Goal: Task Accomplishment & Management: Complete application form

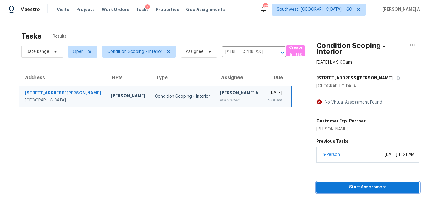
click at [361, 187] on span "Start Assessment" at bounding box center [368, 186] width 94 height 7
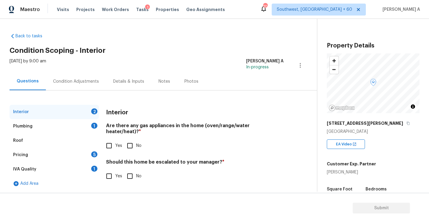
click at [136, 142] on span "No" at bounding box center [138, 145] width 5 height 6
click at [136, 142] on input "No" at bounding box center [130, 145] width 13 height 13
checkbox input "true"
click at [134, 170] on input "No" at bounding box center [130, 176] width 13 height 13
checkbox input "true"
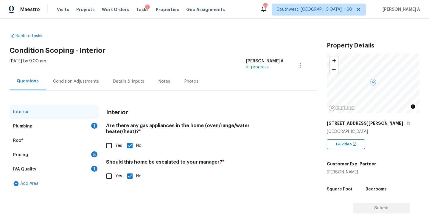
scroll to position [1, 0]
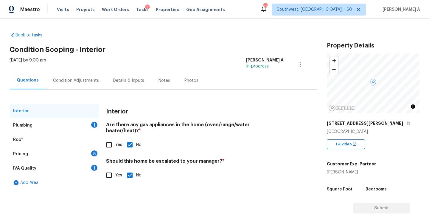
click at [70, 125] on div "Plumbing 1" at bounding box center [54, 125] width 89 height 14
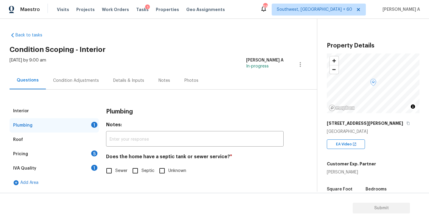
click at [122, 170] on span "Sewer" at bounding box center [121, 170] width 12 height 6
click at [115, 170] on input "Sewer" at bounding box center [109, 170] width 13 height 13
checkbox input "true"
click at [74, 140] on div "Roof" at bounding box center [54, 139] width 89 height 14
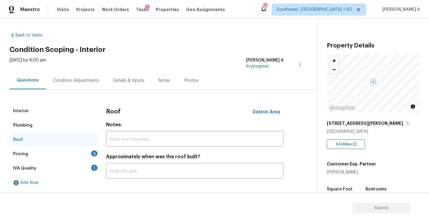
click at [78, 153] on div "Pricing 5" at bounding box center [54, 154] width 89 height 14
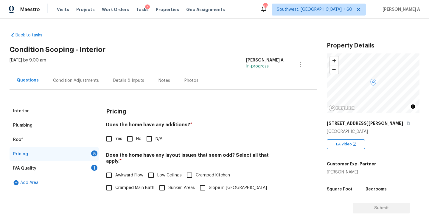
click at [138, 139] on span "No" at bounding box center [138, 139] width 5 height 6
click at [136, 139] on input "No" at bounding box center [130, 138] width 13 height 13
checkbox input "true"
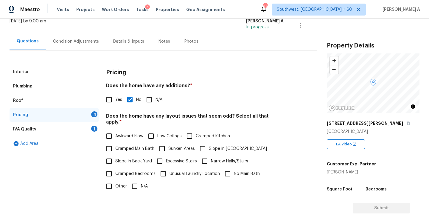
scroll to position [44, 0]
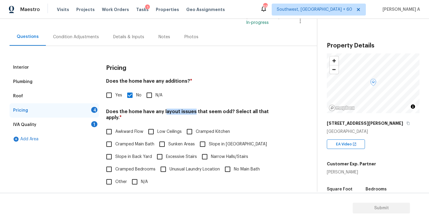
drag, startPoint x: 164, startPoint y: 110, endPoint x: 192, endPoint y: 109, distance: 28.3
click at [192, 109] on h4 "Does the home have any layout issues that seem odd? Select all that apply. *" at bounding box center [195, 115] width 178 height 14
copy h4 "ayout issues"
click at [231, 164] on input "No Main Bath" at bounding box center [227, 169] width 13 height 13
checkbox input "true"
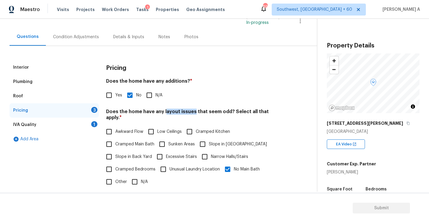
click at [184, 111] on h4 "Does the home have any layout issues that seem odd? Select all that apply. *" at bounding box center [195, 115] width 178 height 14
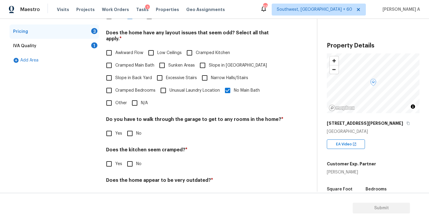
scroll to position [135, 0]
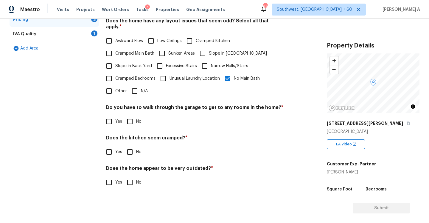
click at [134, 116] on input "No" at bounding box center [130, 121] width 13 height 13
checkbox input "true"
click at [133, 145] on input "No" at bounding box center [130, 151] width 13 height 13
checkbox input "true"
click at [133, 176] on input "No" at bounding box center [130, 182] width 13 height 13
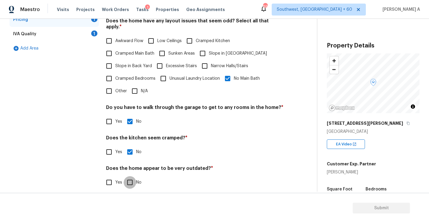
checkbox input "true"
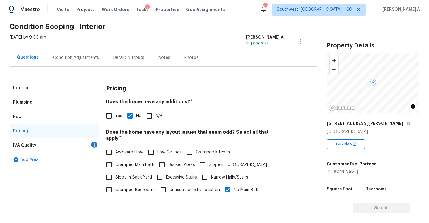
click at [72, 147] on div "IVA Quality 1" at bounding box center [54, 145] width 89 height 14
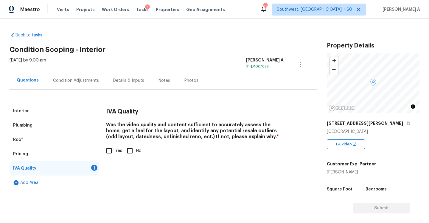
scroll to position [1, 0]
click at [113, 148] on input "Yes" at bounding box center [109, 150] width 13 height 13
checkbox input "true"
click at [44, 112] on div "Interior" at bounding box center [54, 111] width 89 height 14
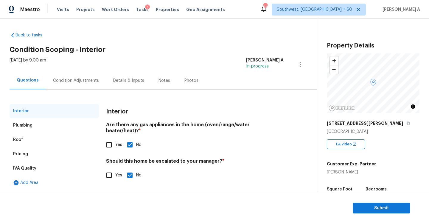
click at [80, 81] on div "Condition Adjustments" at bounding box center [76, 80] width 46 height 6
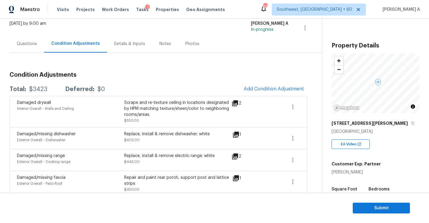
scroll to position [67, 0]
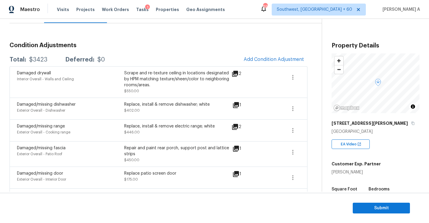
click at [235, 73] on icon at bounding box center [235, 74] width 6 height 6
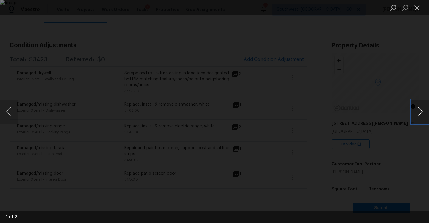
click at [419, 115] on button "Next image" at bounding box center [420, 112] width 18 height 24
click at [414, 66] on div "Lightbox" at bounding box center [214, 111] width 429 height 223
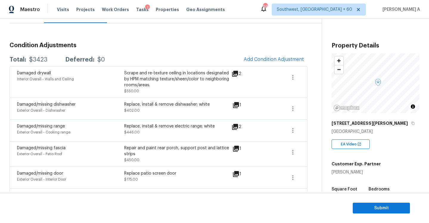
click at [237, 105] on icon at bounding box center [236, 105] width 6 height 6
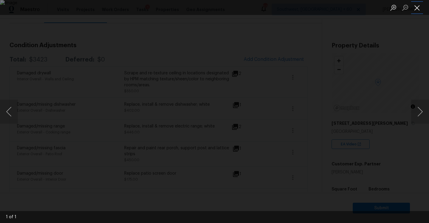
click at [418, 10] on button "Close lightbox" at bounding box center [417, 7] width 12 height 10
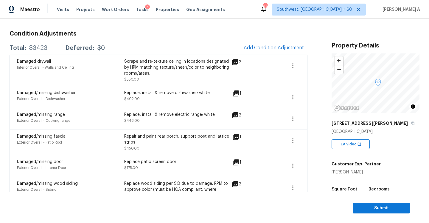
scroll to position [79, 0]
click at [236, 111] on icon at bounding box center [235, 114] width 7 height 7
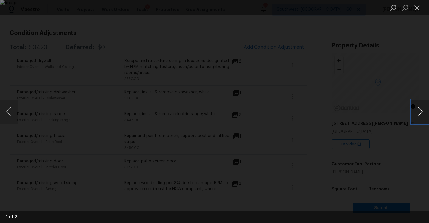
click at [424, 109] on button "Next image" at bounding box center [420, 112] width 18 height 24
click at [417, 65] on div "Lightbox" at bounding box center [214, 111] width 429 height 223
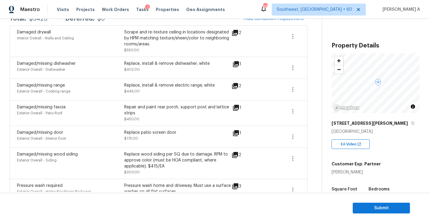
scroll to position [108, 0]
click at [243, 102] on div "Damaged/missing fascia Exterior Overall - Patio Roof Repair and paint rear porc…" at bounding box center [159, 112] width 298 height 25
click at [234, 106] on icon at bounding box center [235, 107] width 7 height 7
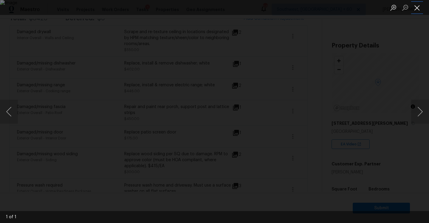
click at [420, 9] on button "Close lightbox" at bounding box center [417, 7] width 12 height 10
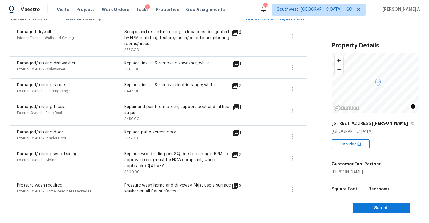
click at [236, 133] on icon at bounding box center [236, 133] width 6 height 6
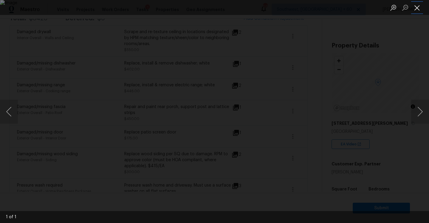
click at [418, 11] on button "Close lightbox" at bounding box center [417, 7] width 12 height 10
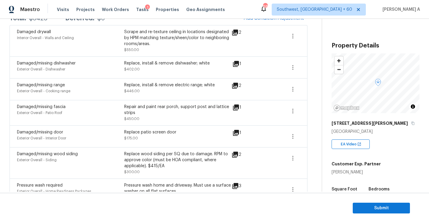
click at [233, 107] on icon at bounding box center [235, 107] width 7 height 7
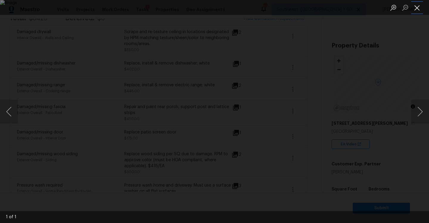
click at [422, 10] on button "Close lightbox" at bounding box center [417, 7] width 12 height 10
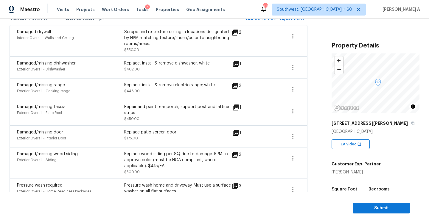
click at [232, 155] on icon at bounding box center [235, 154] width 6 height 6
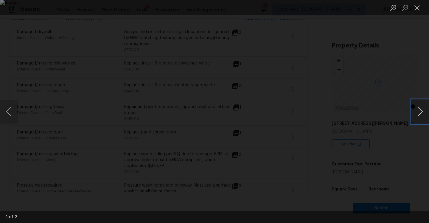
click at [423, 108] on button "Next image" at bounding box center [420, 112] width 18 height 24
click at [419, 10] on button "Close lightbox" at bounding box center [417, 7] width 12 height 10
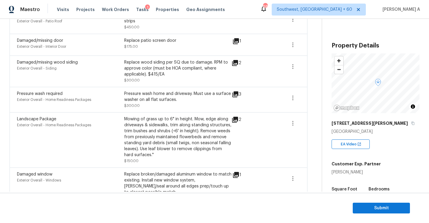
scroll to position [203, 0]
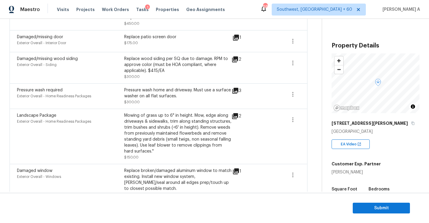
click at [234, 96] on div "3" at bounding box center [246, 96] width 29 height 18
click at [235, 92] on icon at bounding box center [235, 90] width 7 height 7
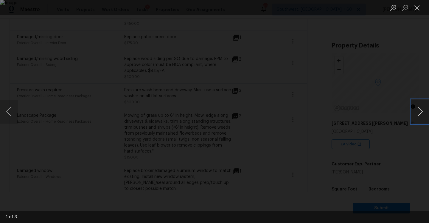
click at [417, 116] on button "Next image" at bounding box center [420, 112] width 18 height 24
click at [421, 8] on button "Close lightbox" at bounding box center [417, 7] width 12 height 10
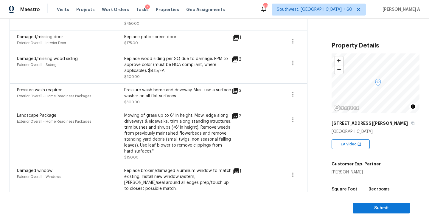
scroll to position [210, 0]
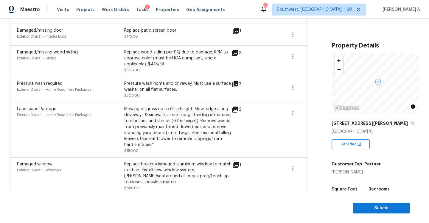
click at [238, 110] on icon at bounding box center [235, 109] width 6 height 6
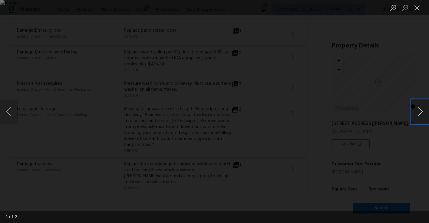
click at [416, 112] on button "Next image" at bounding box center [420, 112] width 18 height 24
click at [420, 6] on button "Close lightbox" at bounding box center [417, 7] width 12 height 10
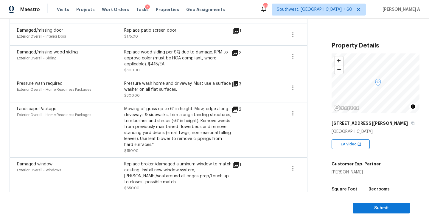
click at [234, 163] on icon at bounding box center [236, 164] width 6 height 6
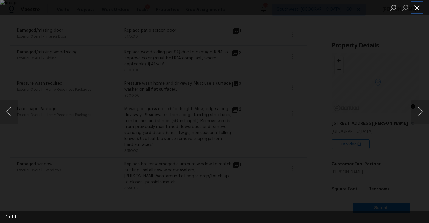
click at [418, 11] on button "Close lightbox" at bounding box center [417, 7] width 12 height 10
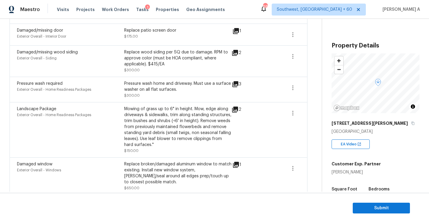
click at [262, 114] on span at bounding box center [271, 130] width 23 height 48
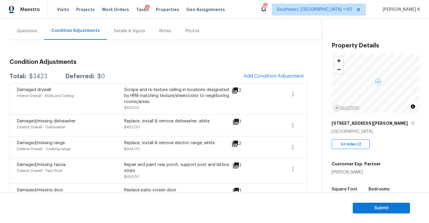
scroll to position [36, 0]
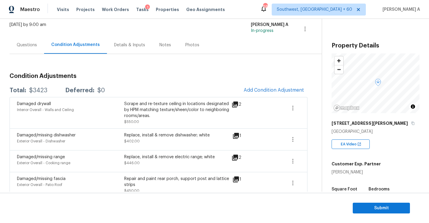
click at [143, 135] on div "Replace, install & remove dishwasher; white" at bounding box center [177, 135] width 107 height 6
click at [152, 157] on div "Replace, install & remove electric range; white" at bounding box center [177, 157] width 107 height 6
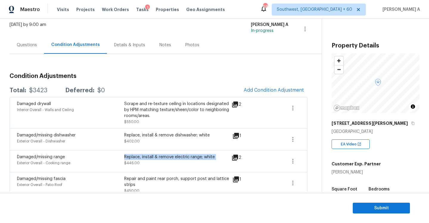
click at [152, 157] on div "Replace, install & remove electric range; white" at bounding box center [177, 157] width 107 height 6
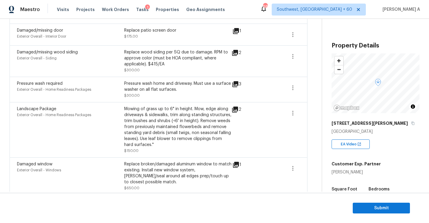
scroll to position [64, 0]
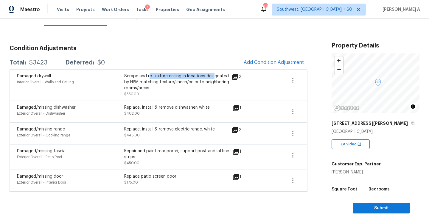
drag, startPoint x: 149, startPoint y: 75, endPoint x: 215, endPoint y: 75, distance: 65.5
click at [215, 75] on div "Scrape and re-texture ceiling in locations designated by HPM matching texture/s…" at bounding box center [177, 82] width 107 height 18
click at [239, 76] on div "2" at bounding box center [246, 76] width 29 height 7
click at [237, 76] on icon at bounding box center [235, 77] width 6 height 6
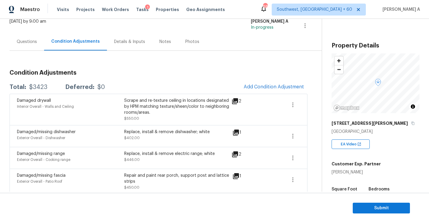
scroll to position [22, 0]
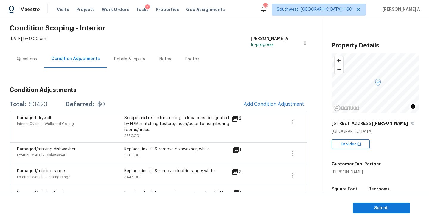
click at [33, 59] on div "Questions" at bounding box center [27, 59] width 20 height 6
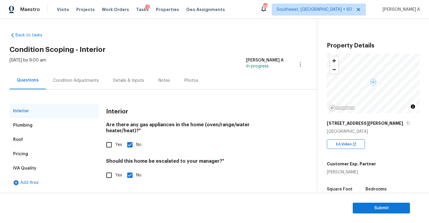
scroll to position [1, 0]
click at [65, 80] on div "Condition Adjustments" at bounding box center [76, 80] width 46 height 6
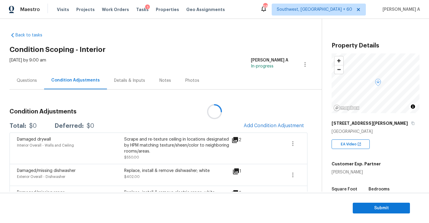
scroll to position [22, 0]
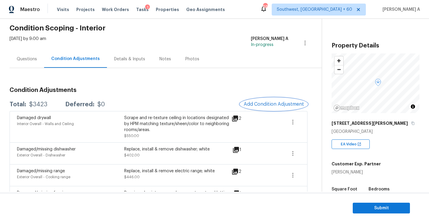
click at [251, 100] on button "Add Condition Adjustment" at bounding box center [273, 104] width 67 height 13
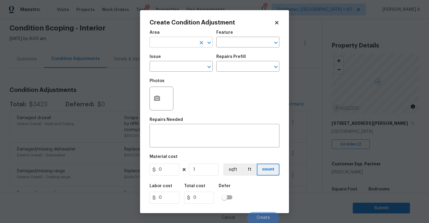
click at [169, 46] on input "text" at bounding box center [173, 42] width 46 height 9
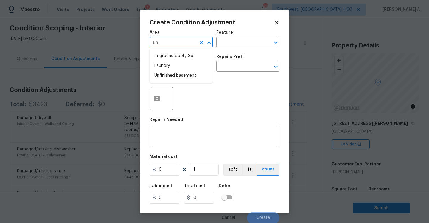
type input "u"
click at [172, 65] on li "Interior Overall" at bounding box center [181, 66] width 63 height 10
type input "Interior Overall"
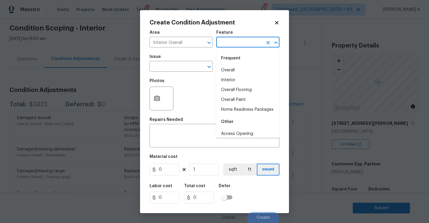
click at [234, 42] on input "text" at bounding box center [239, 42] width 46 height 9
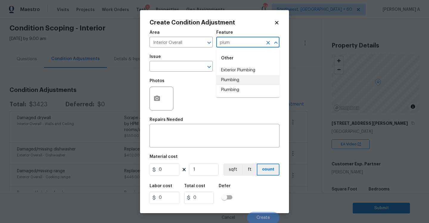
click at [238, 77] on li "Plumbing" at bounding box center [247, 80] width 63 height 10
type input "Plumbing"
click at [188, 66] on input "text" at bounding box center [173, 66] width 46 height 9
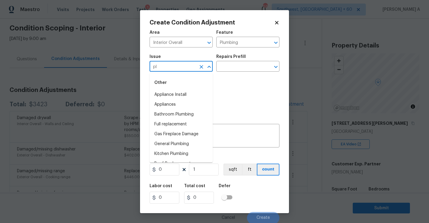
type input "p"
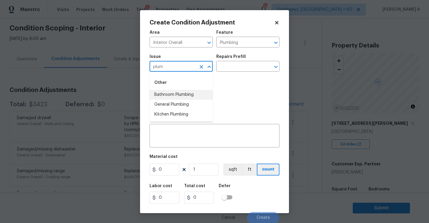
type input "plum"
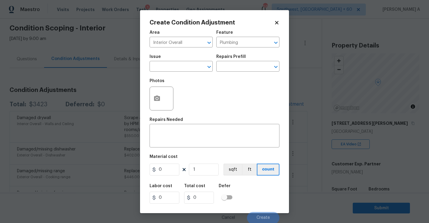
click at [226, 37] on div "Feature" at bounding box center [247, 34] width 63 height 8
click at [226, 43] on input "Plumbing" at bounding box center [239, 42] width 46 height 9
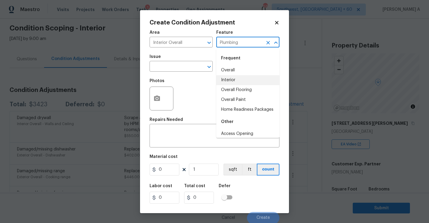
click at [226, 43] on input "Plumbing" at bounding box center [239, 42] width 46 height 9
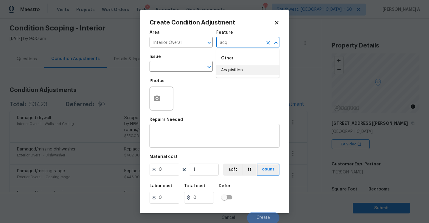
click at [232, 69] on li "Acquisition" at bounding box center [247, 70] width 63 height 10
type input "Acquisition"
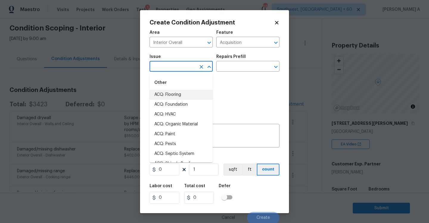
click at [188, 69] on input "text" at bounding box center [173, 66] width 46 height 9
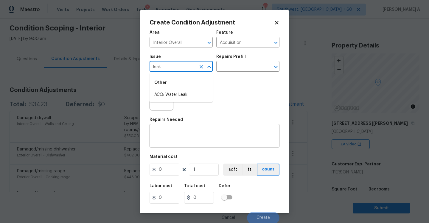
click at [182, 96] on li "ACQ: Water Leak" at bounding box center [181, 95] width 63 height 10
type input "ACQ: Water Leak"
click at [228, 68] on input "text" at bounding box center [239, 66] width 46 height 9
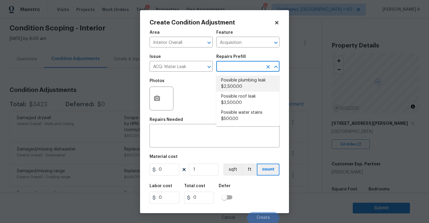
click at [233, 83] on li "Possible plumbing leak $2,500.00" at bounding box center [247, 83] width 63 height 16
type textarea "Acquisition Scope: Possible plumbing leak"
type input "2500"
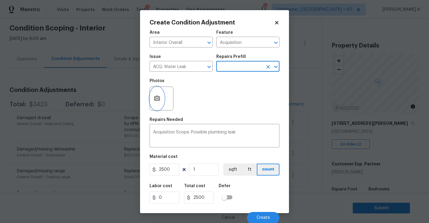
click at [159, 98] on icon "button" at bounding box center [157, 97] width 6 height 5
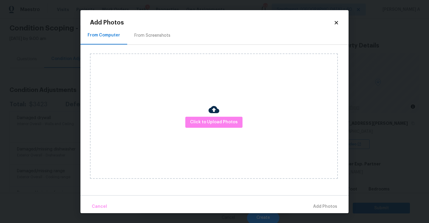
click at [214, 114] on img at bounding box center [214, 109] width 11 height 11
click at [214, 119] on span "Click to Upload Photos" at bounding box center [214, 121] width 48 height 7
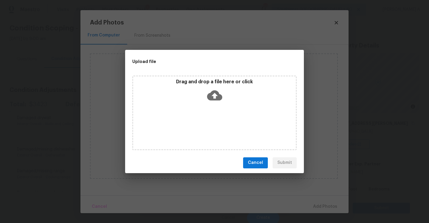
click at [211, 96] on icon at bounding box center [214, 95] width 15 height 10
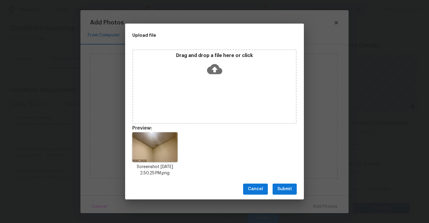
click at [284, 189] on span "Submit" at bounding box center [284, 188] width 15 height 7
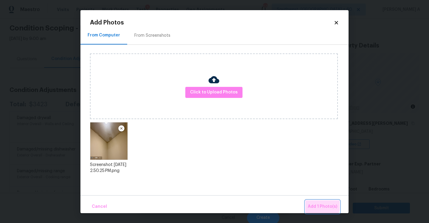
click at [318, 204] on span "Add 1 Photo(s)" at bounding box center [322, 206] width 29 height 7
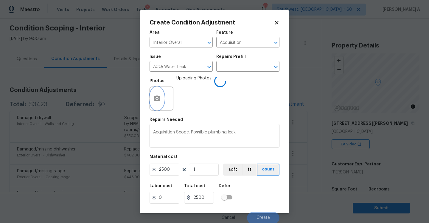
scroll to position [1, 0]
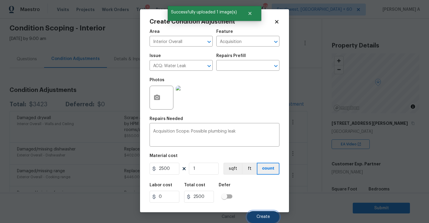
click at [257, 212] on button "Create" at bounding box center [263, 217] width 32 height 12
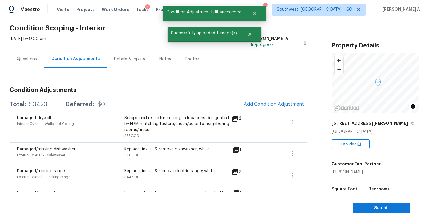
scroll to position [0, 0]
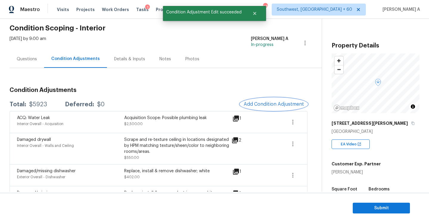
click at [258, 104] on span "Add Condition Adjustment" at bounding box center [274, 103] width 60 height 5
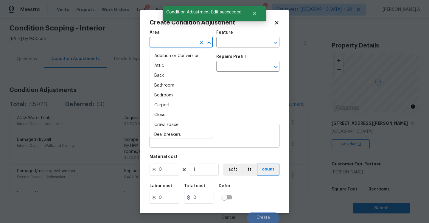
click at [185, 39] on input "text" at bounding box center [173, 42] width 46 height 9
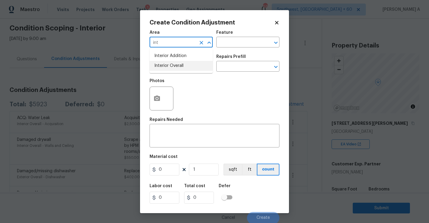
click at [190, 65] on li "Interior Overall" at bounding box center [181, 66] width 63 height 10
type input "Interior Overall"
click at [226, 44] on input "text" at bounding box center [239, 42] width 46 height 9
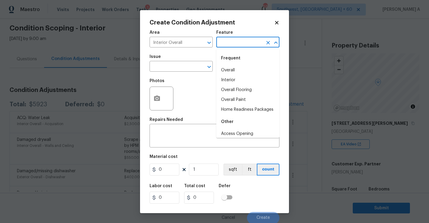
type input "c"
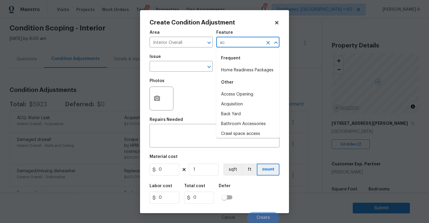
type input "a"
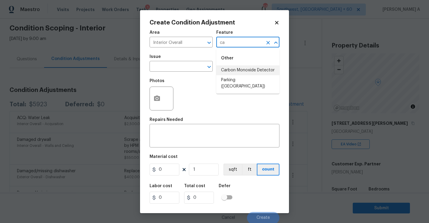
type input "c"
click at [239, 70] on li "Acquisition" at bounding box center [247, 70] width 63 height 10
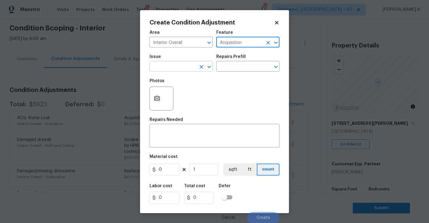
type input "Acquisition"
click at [196, 70] on input "text" at bounding box center [173, 66] width 46 height 9
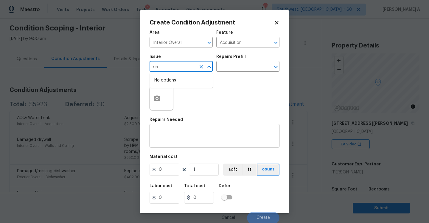
type input "c"
click at [196, 93] on li "ACQ: Flooring" at bounding box center [181, 95] width 63 height 10
type input "ACQ: Flooring"
click at [230, 72] on div "Issue ACQ: Flooring ​ Repairs Prefill ​" at bounding box center [215, 63] width 130 height 24
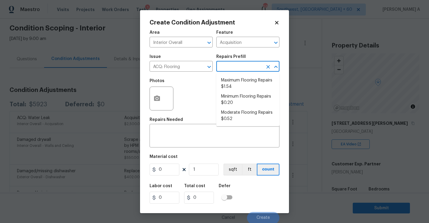
click at [230, 69] on input "text" at bounding box center [239, 66] width 46 height 9
click at [227, 41] on input "Acquisition" at bounding box center [239, 42] width 46 height 9
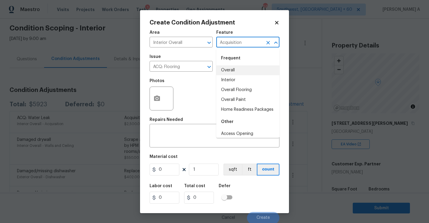
click at [227, 41] on input "Acquisition" at bounding box center [239, 42] width 46 height 9
click at [201, 78] on div "Photos" at bounding box center [215, 94] width 130 height 39
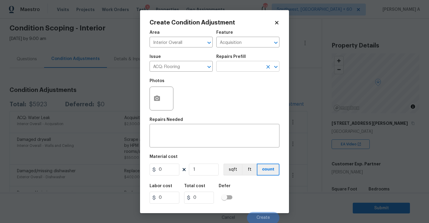
click at [229, 69] on input "text" at bounding box center [239, 66] width 46 height 9
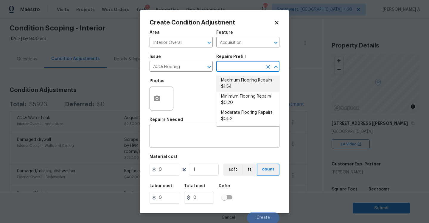
click at [234, 82] on li "Maximum Flooring Repairs $1.54" at bounding box center [247, 83] width 63 height 16
type textarea "Acquisition Scope: Maximum flooring repairs"
type input "1.54"
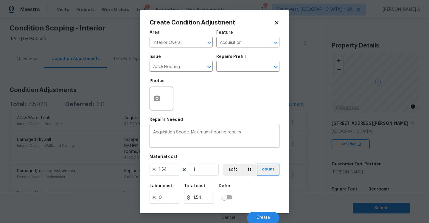
click at [197, 104] on div "Photos" at bounding box center [215, 94] width 130 height 39
click at [160, 97] on icon "button" at bounding box center [157, 97] width 6 height 5
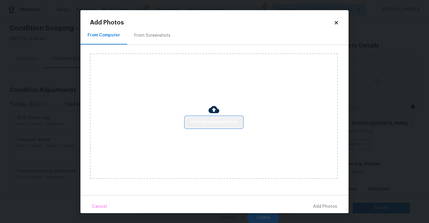
click at [220, 121] on span "Click to Upload Photos" at bounding box center [214, 121] width 48 height 7
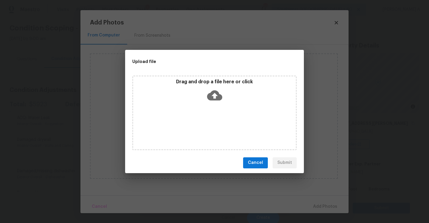
click at [209, 102] on div "Drag and drop a file here or click" at bounding box center [214, 92] width 163 height 26
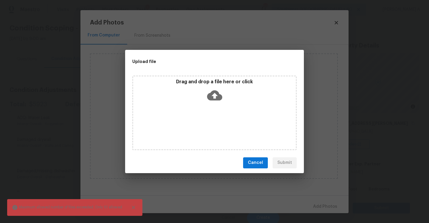
click at [215, 101] on icon at bounding box center [214, 95] width 15 height 15
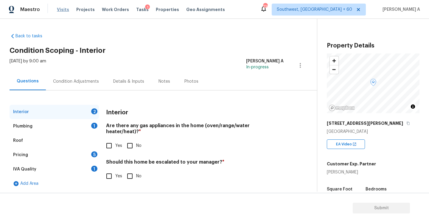
click at [58, 11] on span "Visits" at bounding box center [63, 10] width 12 height 6
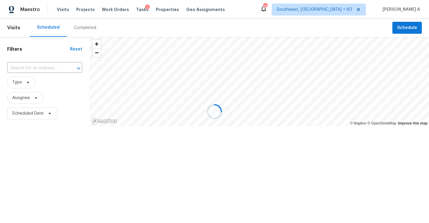
click at [57, 65] on div at bounding box center [214, 111] width 429 height 223
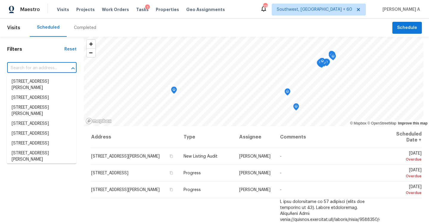
click at [57, 67] on input "text" at bounding box center [33, 67] width 53 height 9
paste input "[STREET_ADDRESS][PERSON_NAME]"
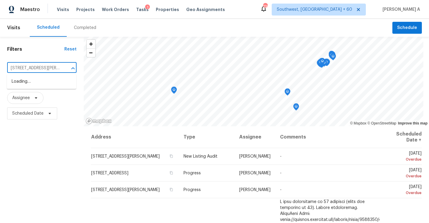
scroll to position [0, 49]
type input "6279 Lucille Dr # 22D, North Charleston, SC 29406"
click at [63, 96] on span "Assignee" at bounding box center [41, 98] width 69 height 12
click at [108, 9] on span "Work Orders" at bounding box center [115, 10] width 27 height 6
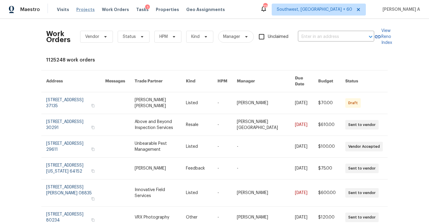
click at [82, 8] on span "Projects" at bounding box center [85, 10] width 18 height 6
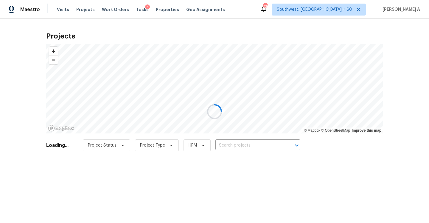
click at [64, 10] on div at bounding box center [214, 111] width 429 height 223
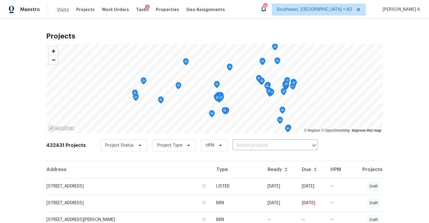
click at [62, 10] on span "Visits" at bounding box center [63, 10] width 12 height 6
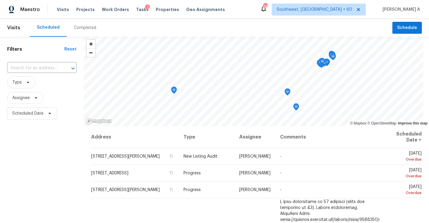
click at [89, 31] on div "Completed" at bounding box center [85, 28] width 37 height 18
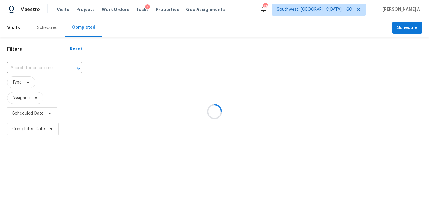
click at [57, 66] on div at bounding box center [214, 111] width 429 height 223
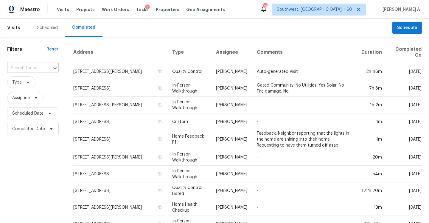
click at [57, 67] on icon "Open" at bounding box center [55, 68] width 7 height 7
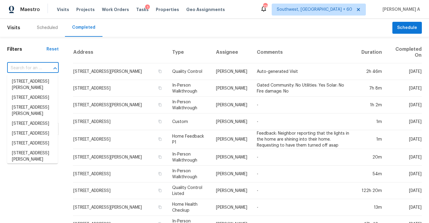
paste input "6279 Lucille Dr # 22D, North Charleston, SC 29406"
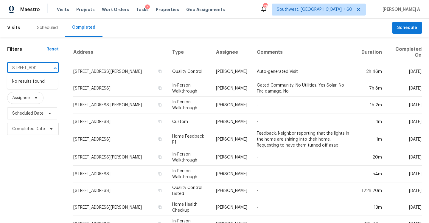
scroll to position [0, 67]
type input "6279 Lucille Dr # 22D, North Charleston, SC 29406"
click at [61, 63] on div "Filters Reset ​ Type Assignee Scheduled Date Completed Date" at bounding box center [33, 226] width 66 height 378
click at [32, 67] on input "text" at bounding box center [24, 67] width 35 height 9
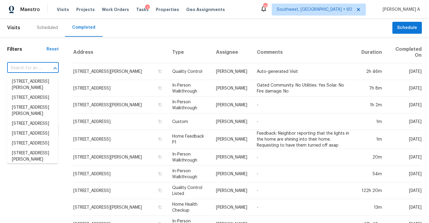
paste input "6279 Lucille Dr # 22D, North Charleston, SC 29406"
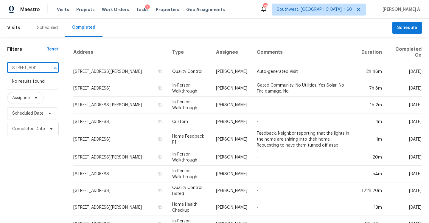
scroll to position [0, 67]
type input "6279 Lucille Dr # 22D, North Charleston, SC 29406"
click at [64, 55] on div "Filters Reset ​ Type Assignee Scheduled Date Completed Date" at bounding box center [33, 226] width 66 height 378
click at [55, 52] on div "Filters Reset ​ Type Assignee Scheduled Date Completed Date" at bounding box center [33, 226] width 66 height 378
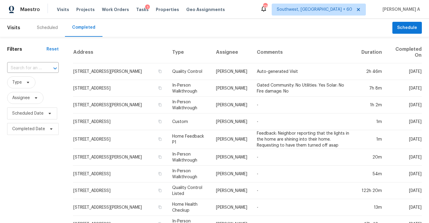
click at [54, 50] on div "Reset" at bounding box center [52, 49] width 12 height 6
click at [137, 10] on span "Tasks" at bounding box center [142, 9] width 13 height 4
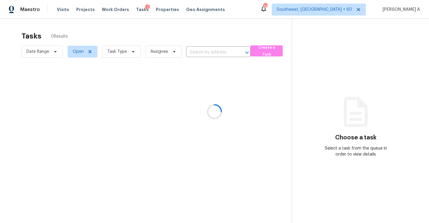
click at [118, 52] on div at bounding box center [214, 111] width 429 height 223
click at [30, 10] on div at bounding box center [214, 111] width 429 height 223
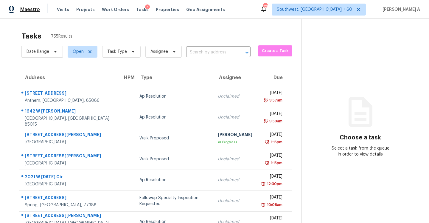
click at [30, 9] on span "Maestro" at bounding box center [30, 10] width 20 height 6
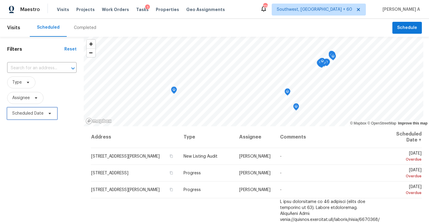
click at [35, 109] on span "Scheduled Date" at bounding box center [32, 113] width 50 height 12
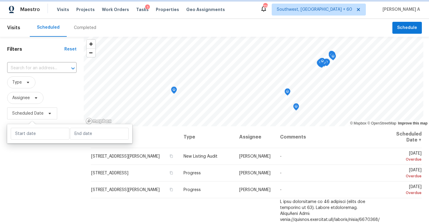
click at [35, 109] on span "Scheduled Date" at bounding box center [32, 113] width 50 height 12
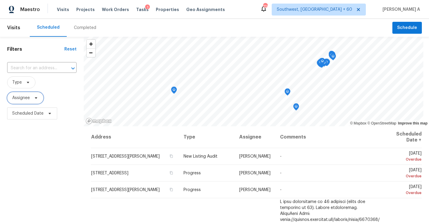
click at [34, 99] on icon at bounding box center [36, 97] width 5 height 5
click at [27, 82] on icon at bounding box center [28, 82] width 2 height 1
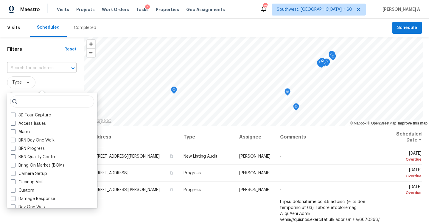
click at [38, 71] on input "text" at bounding box center [33, 67] width 53 height 9
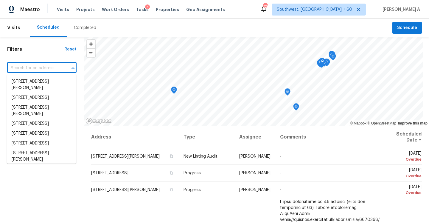
paste input "6279 Lucille Dr # 22D, North Charleston, SC 29406"
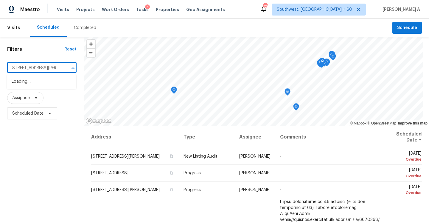
scroll to position [0, 49]
type input "6279 Lucille Dr # 22D, North Charleston, SC 29406"
click at [89, 31] on div "Completed" at bounding box center [85, 28] width 37 height 18
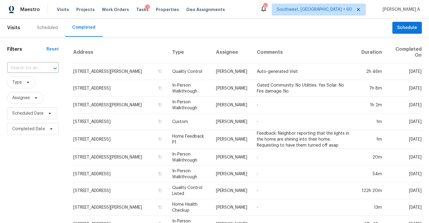
click at [56, 68] on icon "Open" at bounding box center [55, 68] width 7 height 7
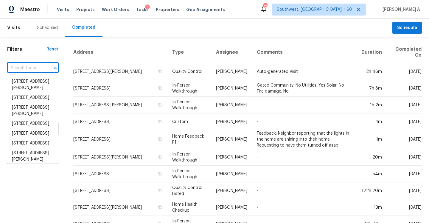
paste input "6279 Lucille Dr # 22D, North Charleston, SC 29406"
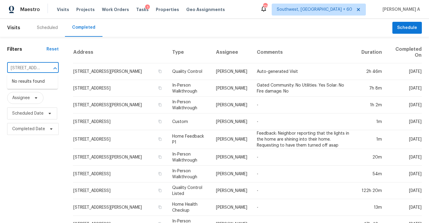
scroll to position [0, 67]
type input "6279 Lucille Dr # 22D, North Charleston, SC 29406"
click at [161, 10] on span "Properties" at bounding box center [167, 10] width 23 height 6
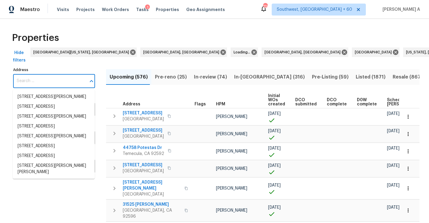
click at [53, 82] on input "Address" at bounding box center [49, 81] width 73 height 14
paste input "6279 Lucille Dr # 22D, North Charleston, SC 29406"
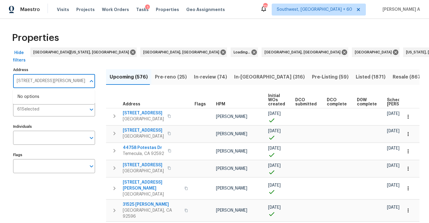
type input "6279 Lucille Dr # 22D, North Charleston, SC 29406"
click at [63, 10] on span "Visits" at bounding box center [63, 10] width 12 height 6
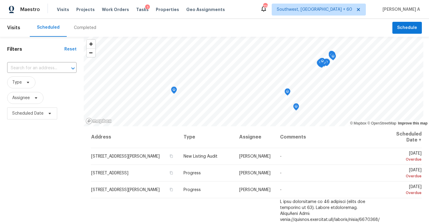
click at [73, 51] on div "Reset" at bounding box center [70, 49] width 12 height 6
click at [72, 49] on div "Reset" at bounding box center [70, 49] width 12 height 6
click at [82, 27] on div "Completed" at bounding box center [85, 28] width 22 height 6
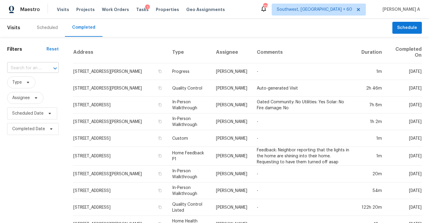
click at [41, 66] on div "​" at bounding box center [33, 67] width 52 height 9
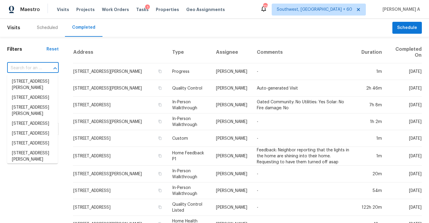
paste input "6279 Lucille Dr # 22D, North Charleston, SC 29406"
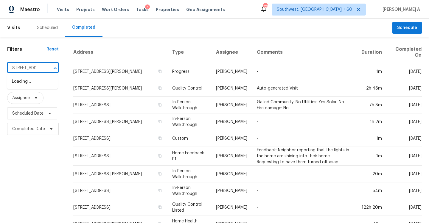
type input "6279 Lucille Dr"
click at [43, 81] on li "6279 Lucille Dr # 22D, North Charleston, SC 29406" at bounding box center [32, 85] width 51 height 16
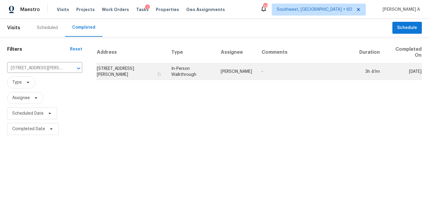
click at [215, 71] on td "In-Person Walkthrough" at bounding box center [191, 71] width 49 height 17
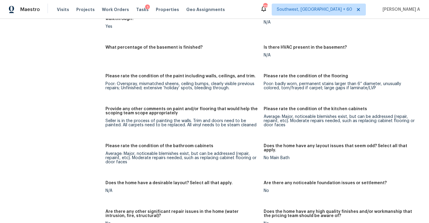
scroll to position [792, 0]
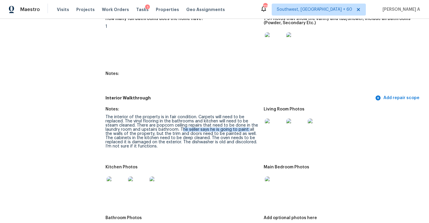
drag, startPoint x: 181, startPoint y: 121, endPoint x: 247, endPoint y: 119, distance: 66.5
click at [247, 119] on div "The interior of the property is in fair condition. Carpets will need to be repl…" at bounding box center [181, 131] width 153 height 33
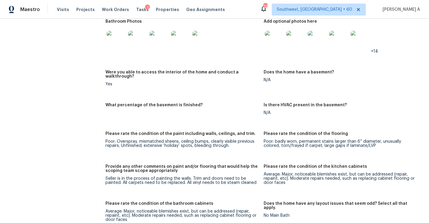
click at [178, 176] on div "Seller is in the process of painting the walls. Trim and doors need to be paint…" at bounding box center [181, 180] width 153 height 8
click at [191, 173] on figure "Provide any other comments on paint and/or flooring that would help the scoping…" at bounding box center [184, 179] width 158 height 30
click at [272, 172] on div "Average: Major, noticeable blemishes exist, but can be addressed (repair, repai…" at bounding box center [340, 178] width 153 height 13
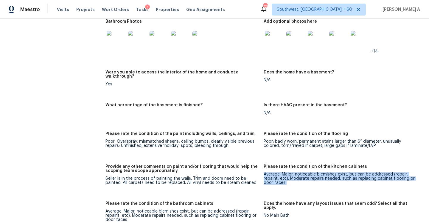
click at [272, 172] on div "Average: Major, noticeable blemishes exist, but can be addressed (repair, repai…" at bounding box center [340, 178] width 153 height 13
click at [285, 172] on div "Average: Major, noticeable blemishes exist, but can be addressed (repair, repai…" at bounding box center [340, 178] width 153 height 13
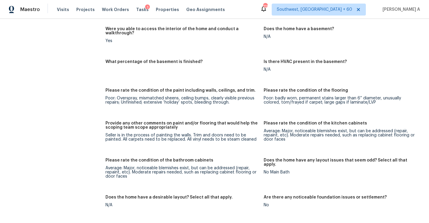
scroll to position [1036, 0]
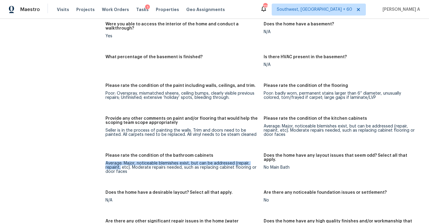
drag, startPoint x: 106, startPoint y: 150, endPoint x: 120, endPoint y: 156, distance: 15.0
click at [120, 161] on div "Average: Major, noticeable blemishes exist, but can be addressed (repair, repai…" at bounding box center [181, 167] width 153 height 13
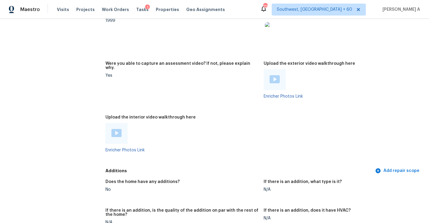
scroll to position [1304, 0]
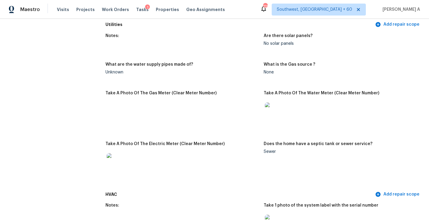
scroll to position [422, 0]
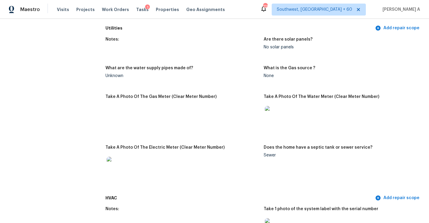
click at [271, 145] on div "Does the home have a septic tank or sewer service?" at bounding box center [340, 149] width 153 height 8
click at [269, 74] on div "None" at bounding box center [340, 76] width 153 height 4
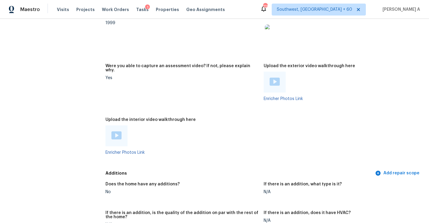
scroll to position [1201, 0]
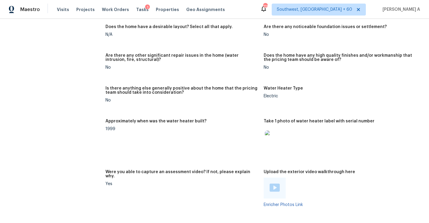
click at [279, 130] on img at bounding box center [274, 139] width 19 height 19
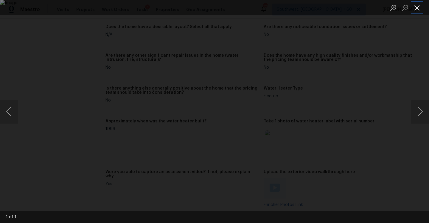
click at [421, 10] on button "Close lightbox" at bounding box center [417, 7] width 12 height 10
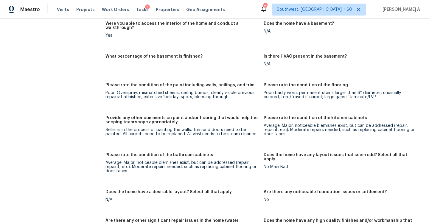
scroll to position [1035, 0]
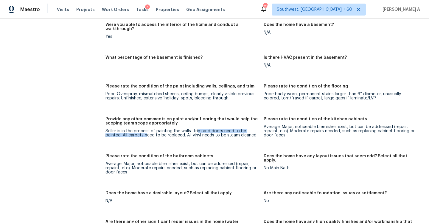
drag, startPoint x: 147, startPoint y: 120, endPoint x: 198, endPoint y: 119, distance: 50.4
click at [198, 129] on div "Seller is in the process of painting the walls. Trim and doors need to be paint…" at bounding box center [181, 133] width 153 height 8
drag, startPoint x: 123, startPoint y: 122, endPoint x: 181, endPoint y: 123, distance: 57.2
click at [181, 129] on div "Seller is in the process of painting the walls. Trim and doors need to be paint…" at bounding box center [181, 133] width 153 height 8
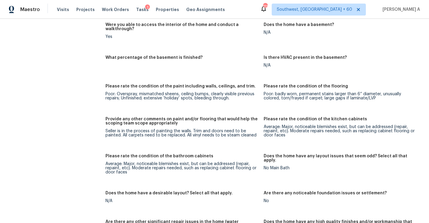
click at [186, 129] on div "Seller is in the process of painting the walls. Trim and doors need to be paint…" at bounding box center [181, 133] width 153 height 8
click at [286, 92] on div "Poor: badly worn, permanent stains larger than 6” diameter, unusually colored, …" at bounding box center [340, 96] width 153 height 8
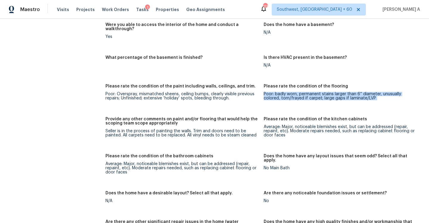
click at [286, 92] on div "Poor: badly worn, permanent stains larger than 6” diameter, unusually colored, …" at bounding box center [340, 96] width 153 height 8
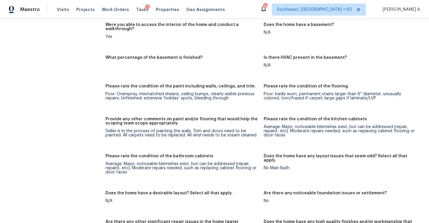
click at [289, 125] on div "Average: Major, noticeable blemishes exist, but can be addressed (repair, repai…" at bounding box center [340, 131] width 153 height 13
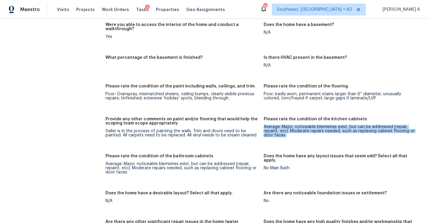
click at [289, 125] on div "Average: Major, noticeable blemishes exist, but can be addressed (repair, repai…" at bounding box center [340, 131] width 153 height 13
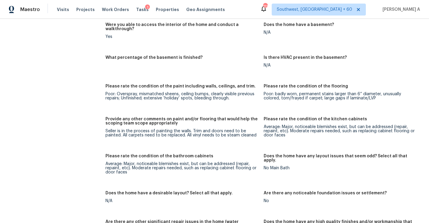
click at [192, 161] on div "Average: Major, noticeable blemishes exist, but can be addressed (repair, repai…" at bounding box center [181, 167] width 153 height 13
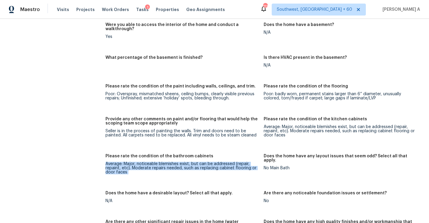
click at [192, 161] on div "Average: Major, noticeable blemishes exist, but can be addressed (repair, repai…" at bounding box center [181, 167] width 153 height 13
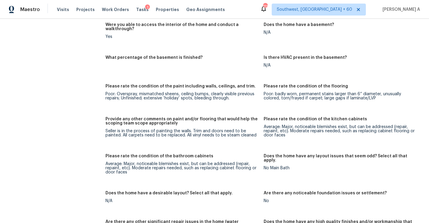
click at [168, 92] on div "Poor: Overspray, mismatched sheens, ceiling bumps, clearly visible previous rep…" at bounding box center [181, 96] width 153 height 8
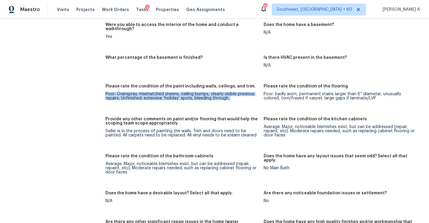
click at [168, 92] on div "Poor: Overspray, mismatched sheens, ceiling bumps, clearly visible previous rep…" at bounding box center [181, 96] width 153 height 8
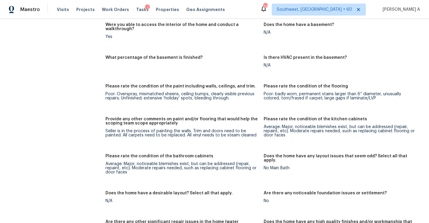
click at [176, 129] on div "Seller is in the process of painting the walls. Trim and doors need to be paint…" at bounding box center [181, 133] width 153 height 8
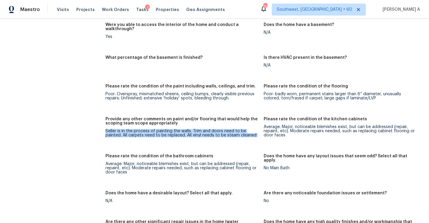
click at [176, 129] on div "Seller is in the process of painting the walls. Trim and doors need to be paint…" at bounding box center [181, 133] width 153 height 8
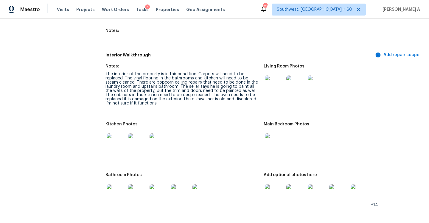
scroll to position [820, 0]
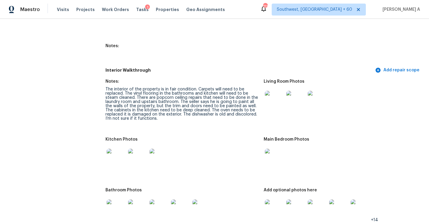
click at [162, 98] on div "The interior of the property is in fair condition. Carpets will need to be repl…" at bounding box center [181, 103] width 153 height 33
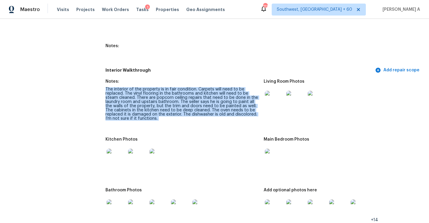
click at [162, 98] on div "The interior of the property is in fair condition. Carpets will need to be repl…" at bounding box center [181, 103] width 153 height 33
click at [194, 115] on figure "Notes: The interior of the property is in fair condition. Carpets will need to …" at bounding box center [184, 104] width 158 height 51
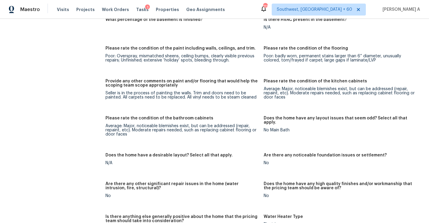
scroll to position [1070, 0]
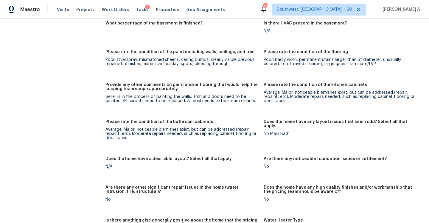
click at [283, 90] on div "Average: Major, noticeable blemishes exist, but can be addressed (repair, repai…" at bounding box center [340, 96] width 153 height 13
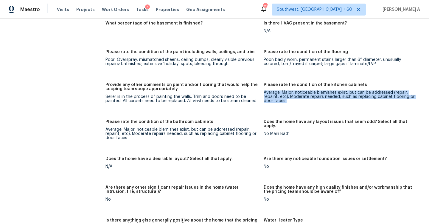
click at [283, 90] on div "Average: Major, noticeable blemishes exist, but can be addressed (repair, repai…" at bounding box center [340, 96] width 153 height 13
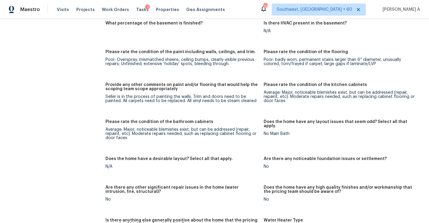
click at [125, 127] on div "Average: Major, noticeable blemishes exist, but can be addressed (repair, repai…" at bounding box center [181, 133] width 153 height 13
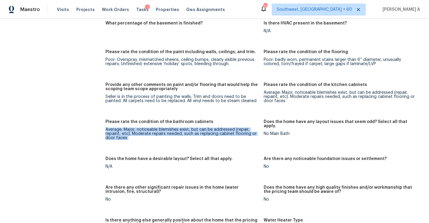
click at [125, 127] on div "Average: Major, noticeable blemishes exist, but can be addressed (repair, repai…" at bounding box center [181, 133] width 153 height 13
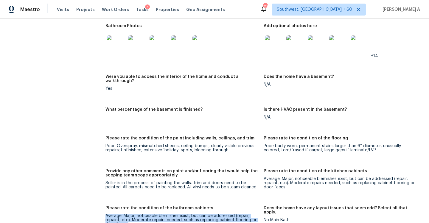
scroll to position [986, 0]
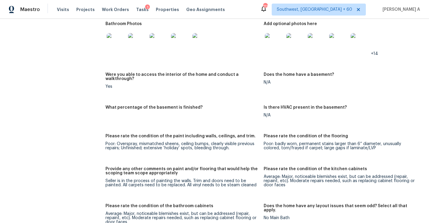
click at [159, 142] on div "Poor: Overspray, mismatched sheens, ceiling bumps, clearly visible previous rep…" at bounding box center [181, 146] width 153 height 8
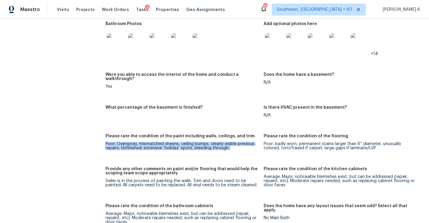
click at [159, 142] on div "Poor: Overspray, mismatched sheens, ceiling bumps, clearly visible previous rep…" at bounding box center [181, 146] width 153 height 8
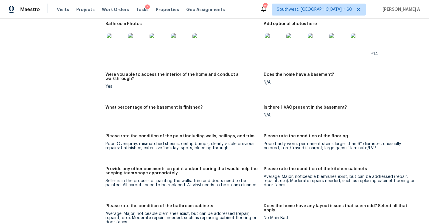
click at [279, 142] on div "Poor: badly worn, permanent stains larger than 6” diameter, unusually colored, …" at bounding box center [340, 146] width 153 height 8
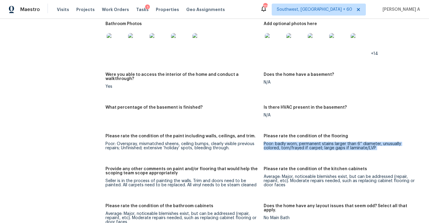
click at [279, 142] on div "Poor: badly worn, permanent stains larger than 6” diameter, unusually colored, …" at bounding box center [340, 146] width 153 height 8
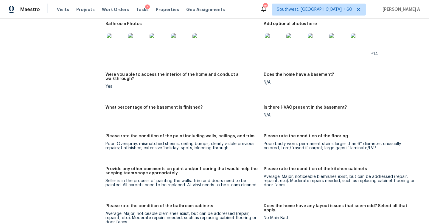
click at [189, 178] on div "Seller is in the process of painting the walls. Trim and doors need to be paint…" at bounding box center [181, 182] width 153 height 8
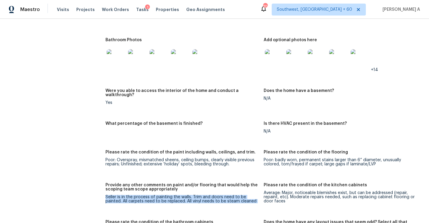
scroll to position [945, 0]
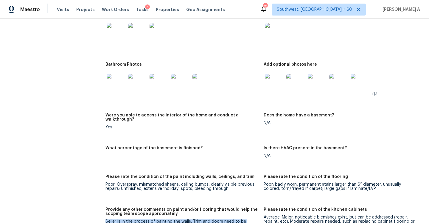
click at [276, 75] on img at bounding box center [274, 83] width 19 height 19
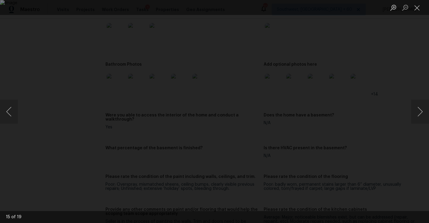
click at [52, 81] on div "Lightbox" at bounding box center [214, 111] width 429 height 223
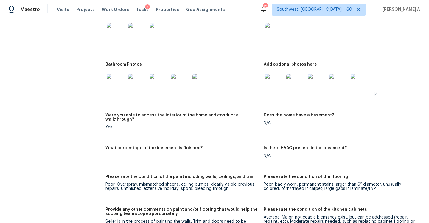
scroll to position [1030, 0]
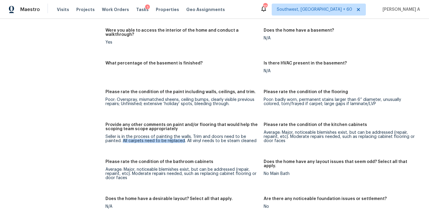
drag, startPoint x: 184, startPoint y: 128, endPoint x: 124, endPoint y: 126, distance: 60.2
click at [124, 134] on div "Seller is in the process of painting the walls. Trim and doors need to be paint…" at bounding box center [181, 138] width 153 height 8
click at [137, 132] on figure "Provide any other comments on paint and/or flooring that would help the scoping…" at bounding box center [184, 137] width 158 height 30
drag, startPoint x: 192, startPoint y: 128, endPoint x: 212, endPoint y: 128, distance: 20.0
click at [212, 134] on div "Seller is in the process of painting the walls. Trim and doors need to be paint…" at bounding box center [181, 138] width 153 height 8
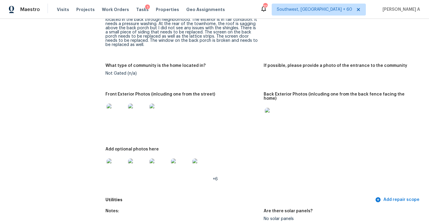
scroll to position [0, 0]
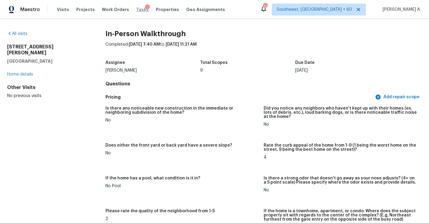
click at [136, 11] on span "Tasks" at bounding box center [142, 9] width 13 height 4
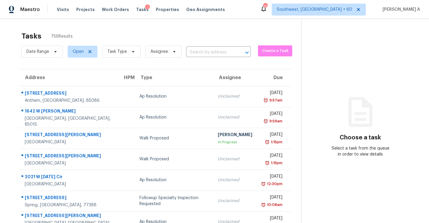
click at [309, 73] on section "Choose a task Select a task from the queue in order to view details" at bounding box center [360, 165] width 118 height 292
click at [313, 28] on section "Choose a task Select a task from the queue in order to view details" at bounding box center [360, 165] width 118 height 292
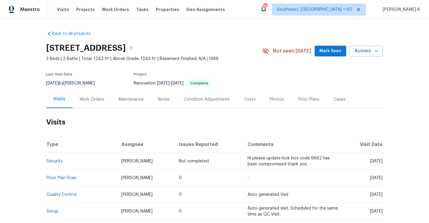
click at [91, 103] on div "Work Orders" at bounding box center [91, 99] width 39 height 18
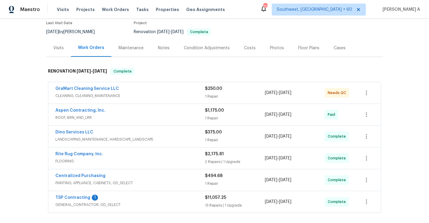
scroll to position [35, 0]
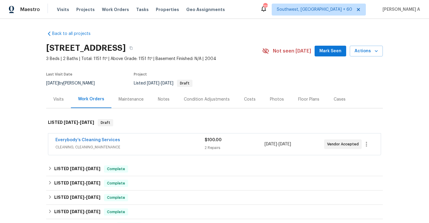
click at [139, 144] on div "Everybody’s Cleaning Services" at bounding box center [129, 140] width 149 height 7
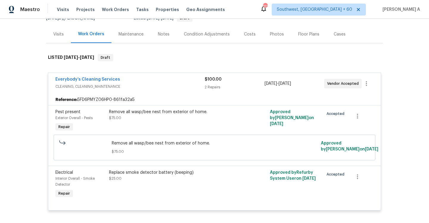
scroll to position [69, 0]
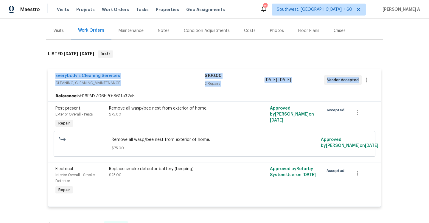
drag, startPoint x: 53, startPoint y: 78, endPoint x: 358, endPoint y: 79, distance: 305.1
click at [358, 79] on div "Everybody’s Cleaning Services CLEANING, CLEANING_MAINTENANCE $100.00 2 Repairs …" at bounding box center [214, 79] width 333 height 21
copy div "Everybody’s Cleaning Services CLEANING, CLEANING_MAINTENANCE $100.00 2 Repairs …"
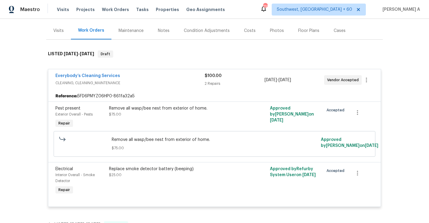
click at [66, 31] on div "Visits" at bounding box center [58, 31] width 25 height 18
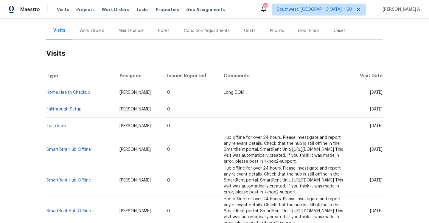
click at [92, 32] on div "Work Orders" at bounding box center [92, 31] width 25 height 6
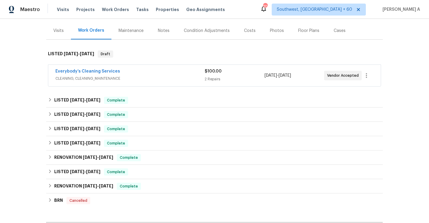
click at [110, 76] on span "CLEANING, CLEANING_MAINTENANCE" at bounding box center [129, 78] width 149 height 6
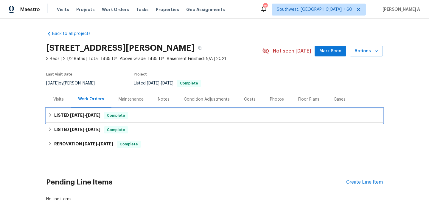
click at [137, 109] on div "LISTED 8/11/25 - 8/13/25 Complete" at bounding box center [214, 115] width 337 height 14
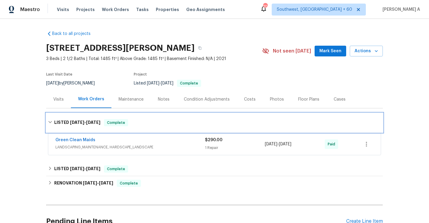
click at [139, 117] on div "LISTED 8/11/25 - 8/13/25 Complete" at bounding box center [214, 122] width 337 height 19
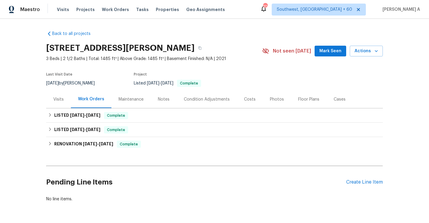
click at [67, 101] on div "Visits" at bounding box center [58, 99] width 25 height 18
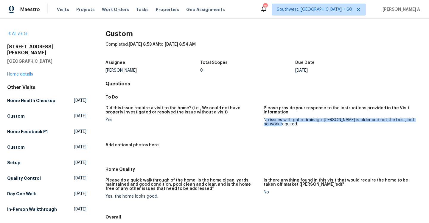
drag, startPoint x: 267, startPoint y: 119, endPoint x: 289, endPoint y: 123, distance: 21.8
click at [289, 123] on div "No issues with patio drainage. [PERSON_NAME] is older and not the best, but no …" at bounding box center [340, 122] width 153 height 8
copy div "o issues with patio drainage. [PERSON_NAME] is older and not the best, but no w…"
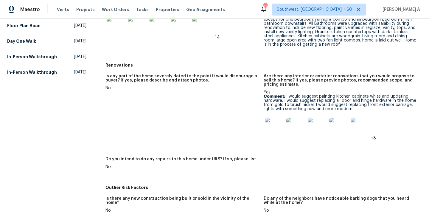
scroll to position [144, 0]
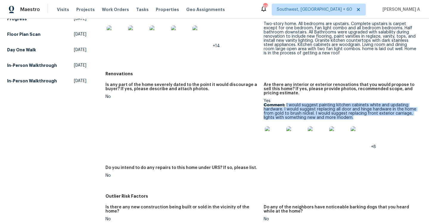
drag, startPoint x: 286, startPoint y: 106, endPoint x: 355, endPoint y: 117, distance: 70.6
click at [355, 117] on p "Comment: I would suggest painting kitchen cabinets white and updating hardware.…" at bounding box center [340, 111] width 153 height 17
copy p "I would suggest painting kitchen cabinets white and updating hardware. I would …"
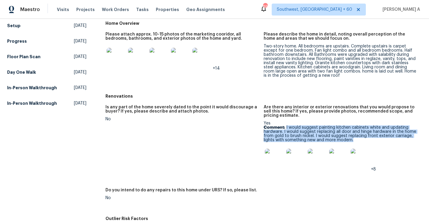
scroll to position [104, 0]
